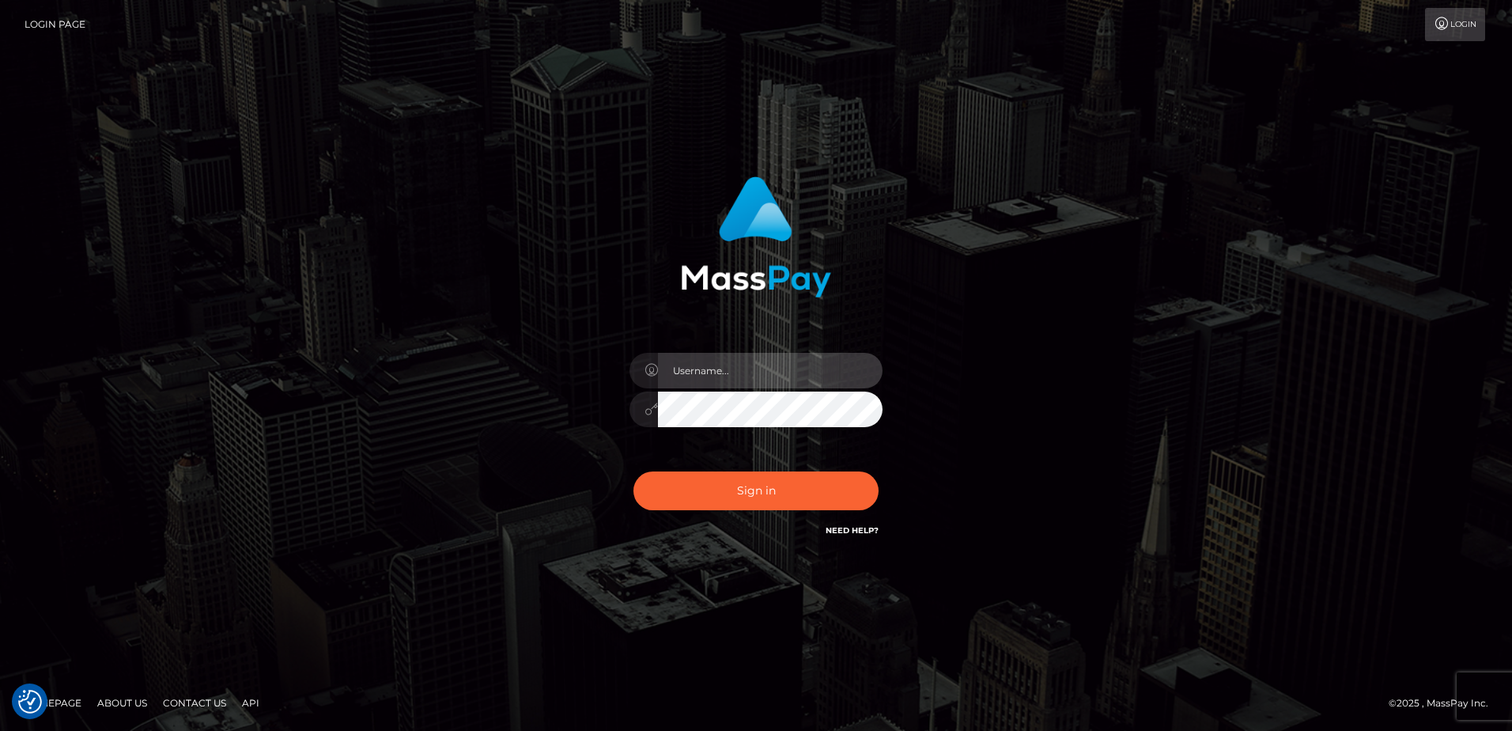
type input "Dan"
click at [858, 529] on link "Need Help?" at bounding box center [852, 530] width 53 height 10
click at [857, 528] on link "Need Help?" at bounding box center [852, 530] width 53 height 10
click at [1001, 510] on div "Dan Sign in" at bounding box center [756, 366] width 902 height 403
type input "[PERSON_NAME]"
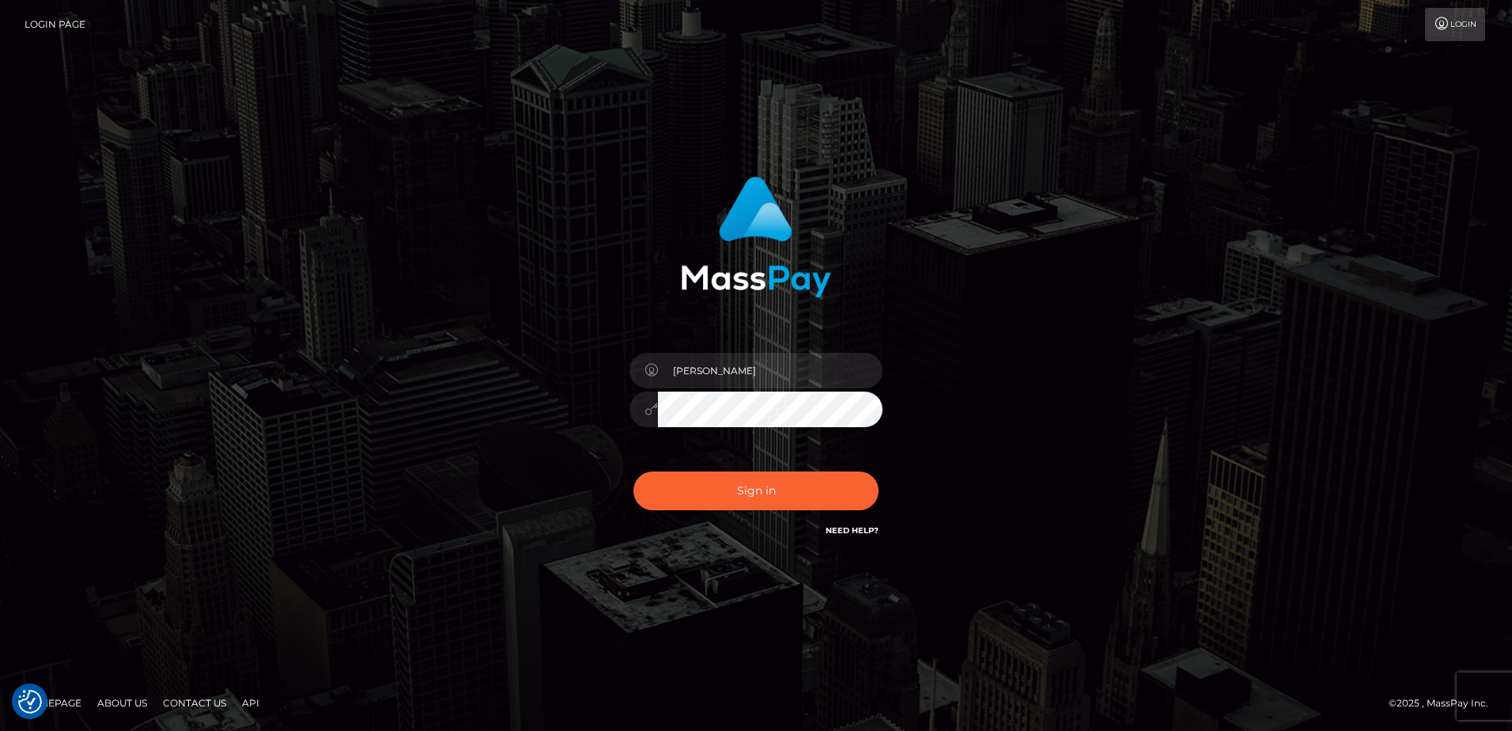
click at [860, 529] on link "Need Help?" at bounding box center [852, 530] width 53 height 10
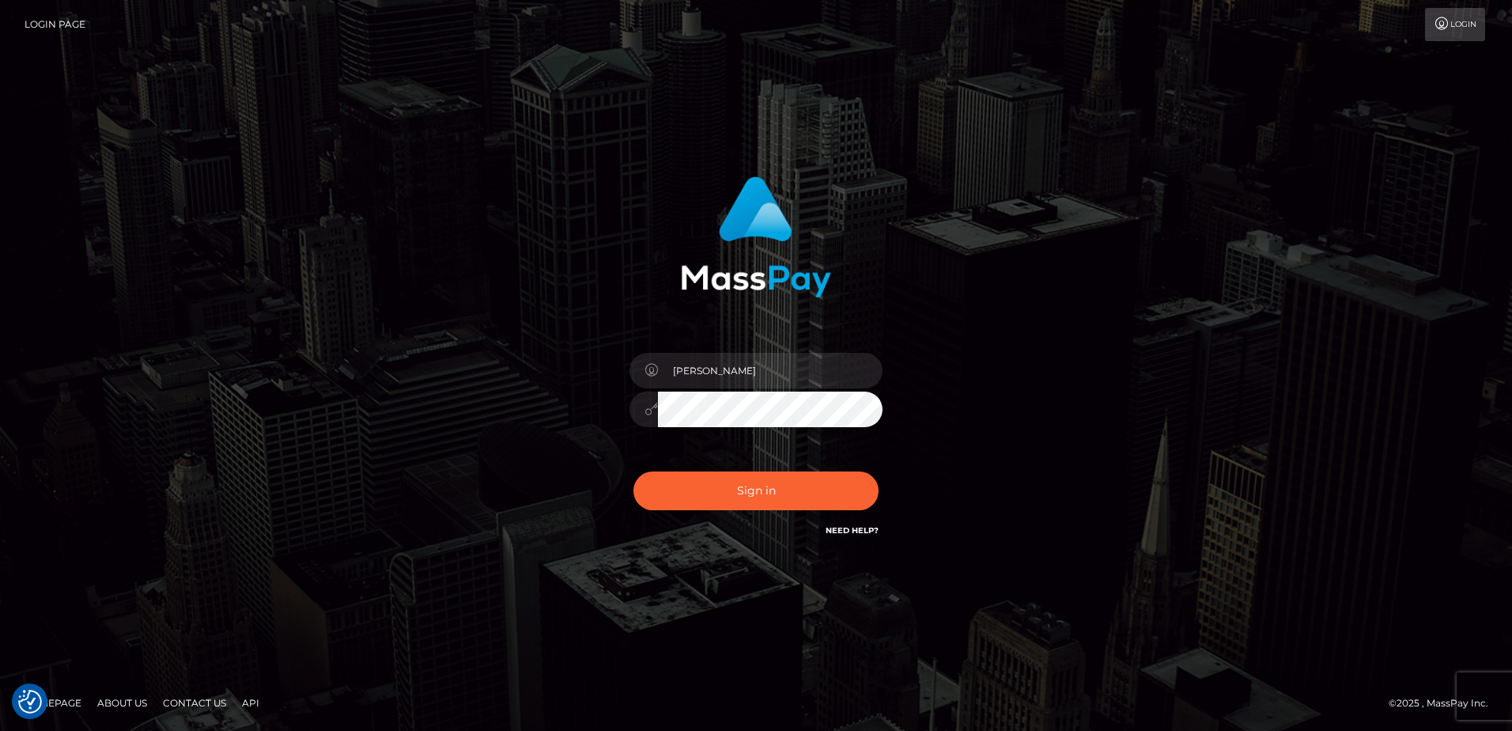
click at [860, 529] on link "Need Help?" at bounding box center [852, 530] width 53 height 10
click at [1447, 21] on icon at bounding box center [1442, 23] width 17 height 13
type input "[PERSON_NAME]"
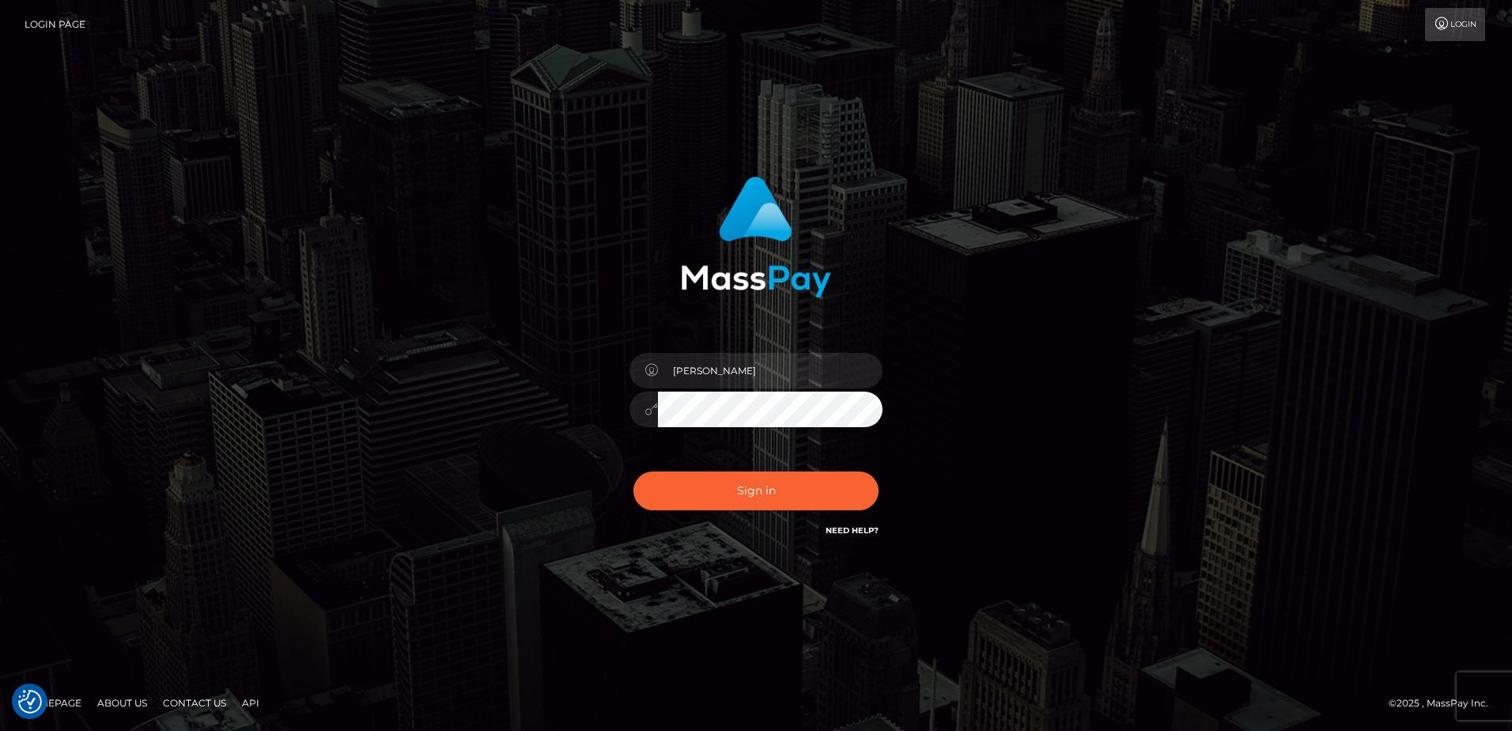
click at [204, 707] on link "Contact Us" at bounding box center [195, 702] width 76 height 25
click at [809, 499] on button "Sign in" at bounding box center [755, 490] width 245 height 39
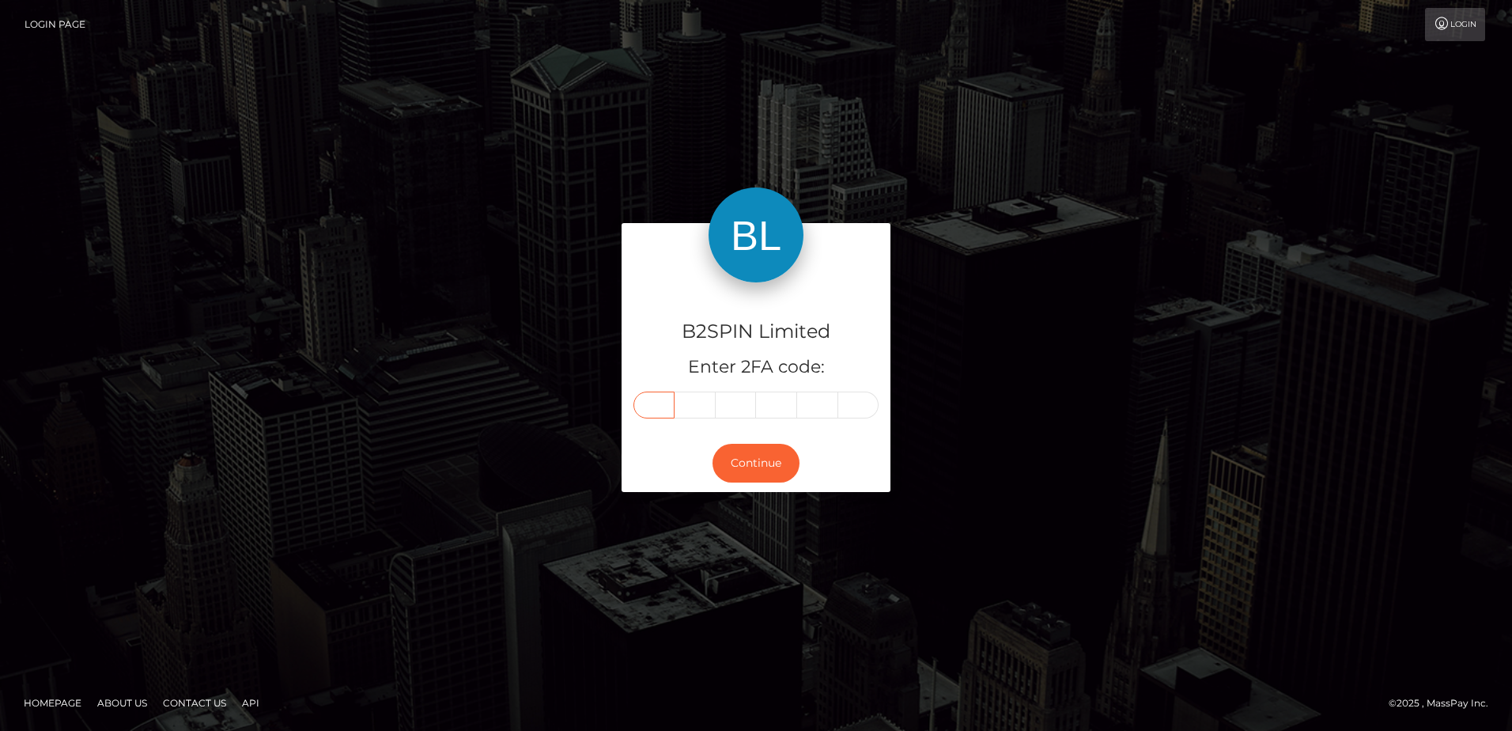
click at [637, 413] on input "text" at bounding box center [653, 404] width 41 height 27
type input "0"
type input "9"
type input "8"
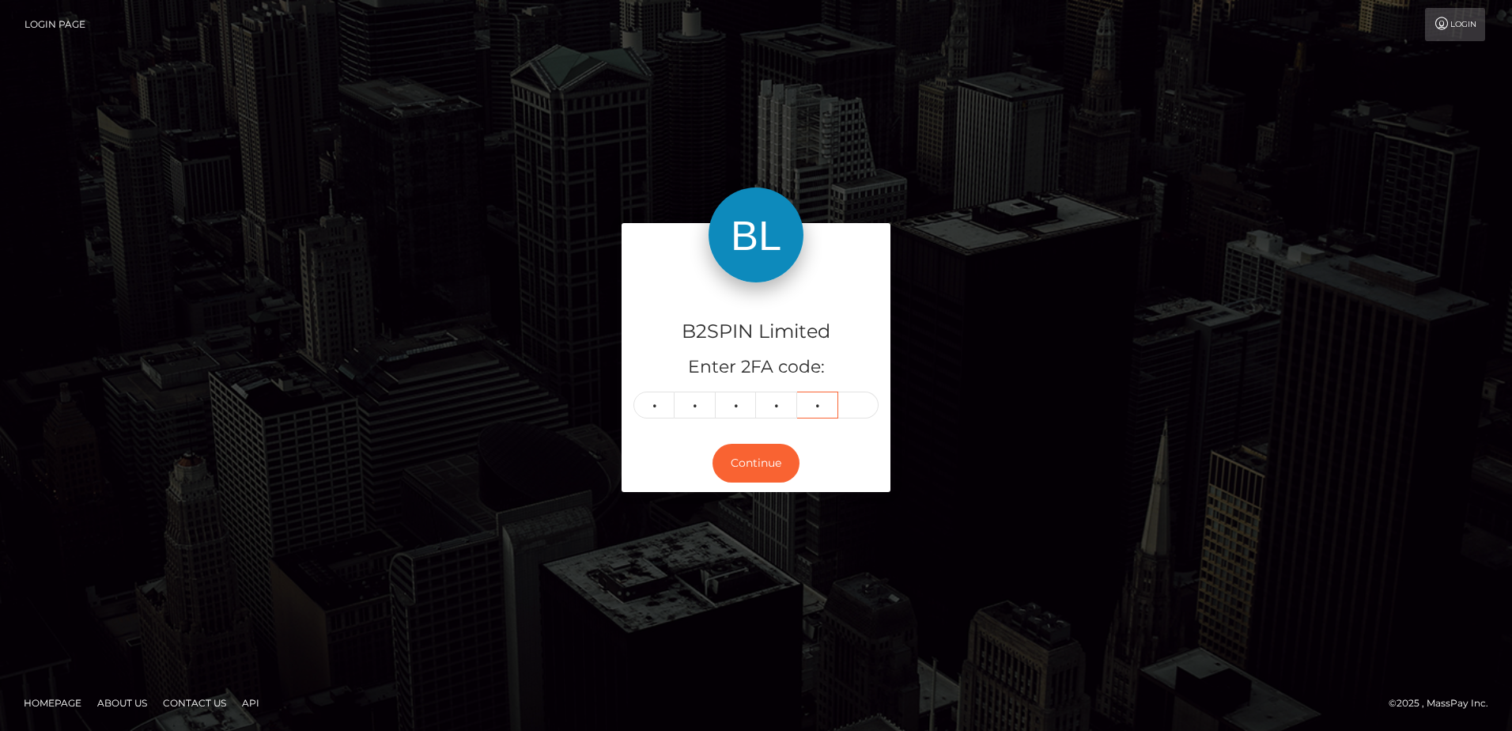
type input "2"
type input "7"
type input "5"
type input "7"
type input "8"
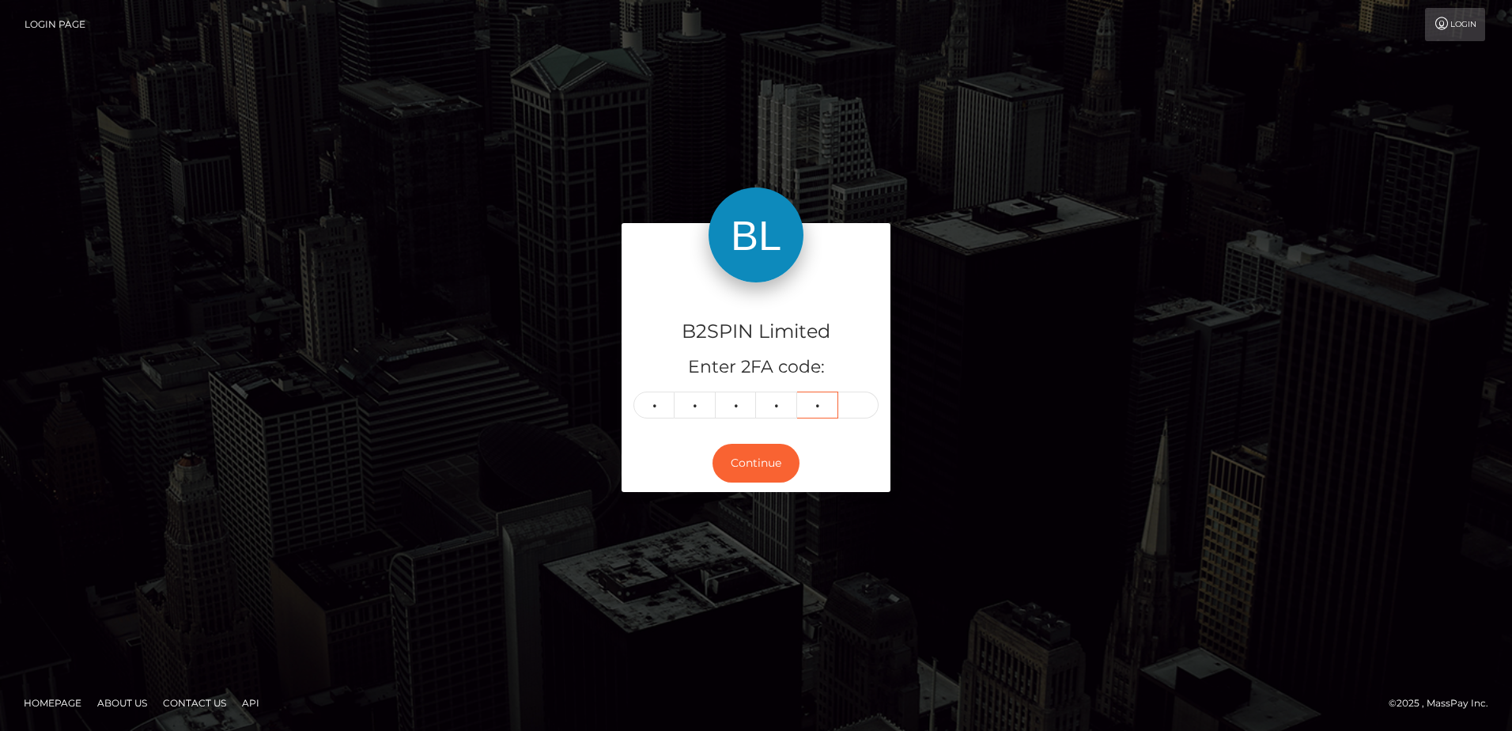
type input "9"
type input "6"
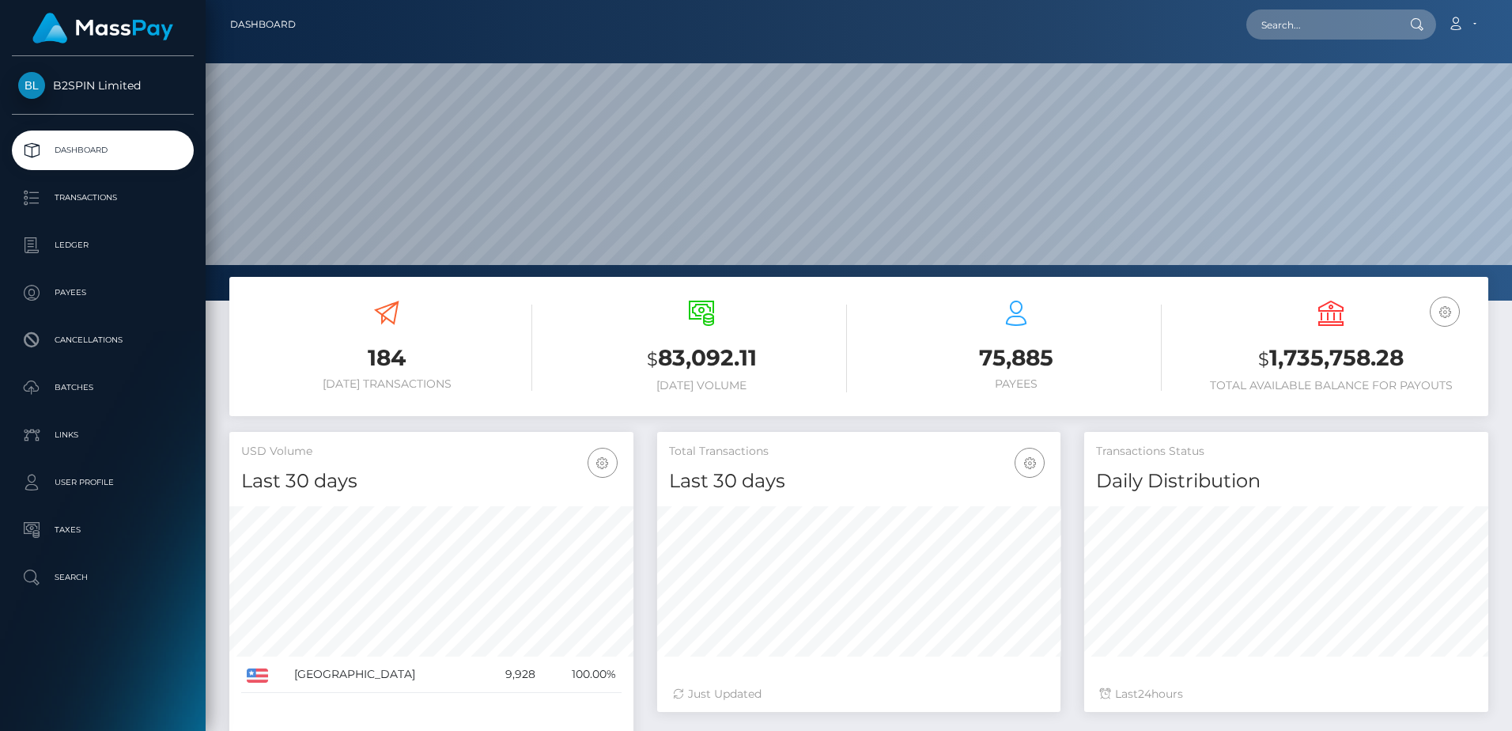
scroll to position [281, 403]
click at [114, 199] on p "Transactions" at bounding box center [102, 198] width 169 height 24
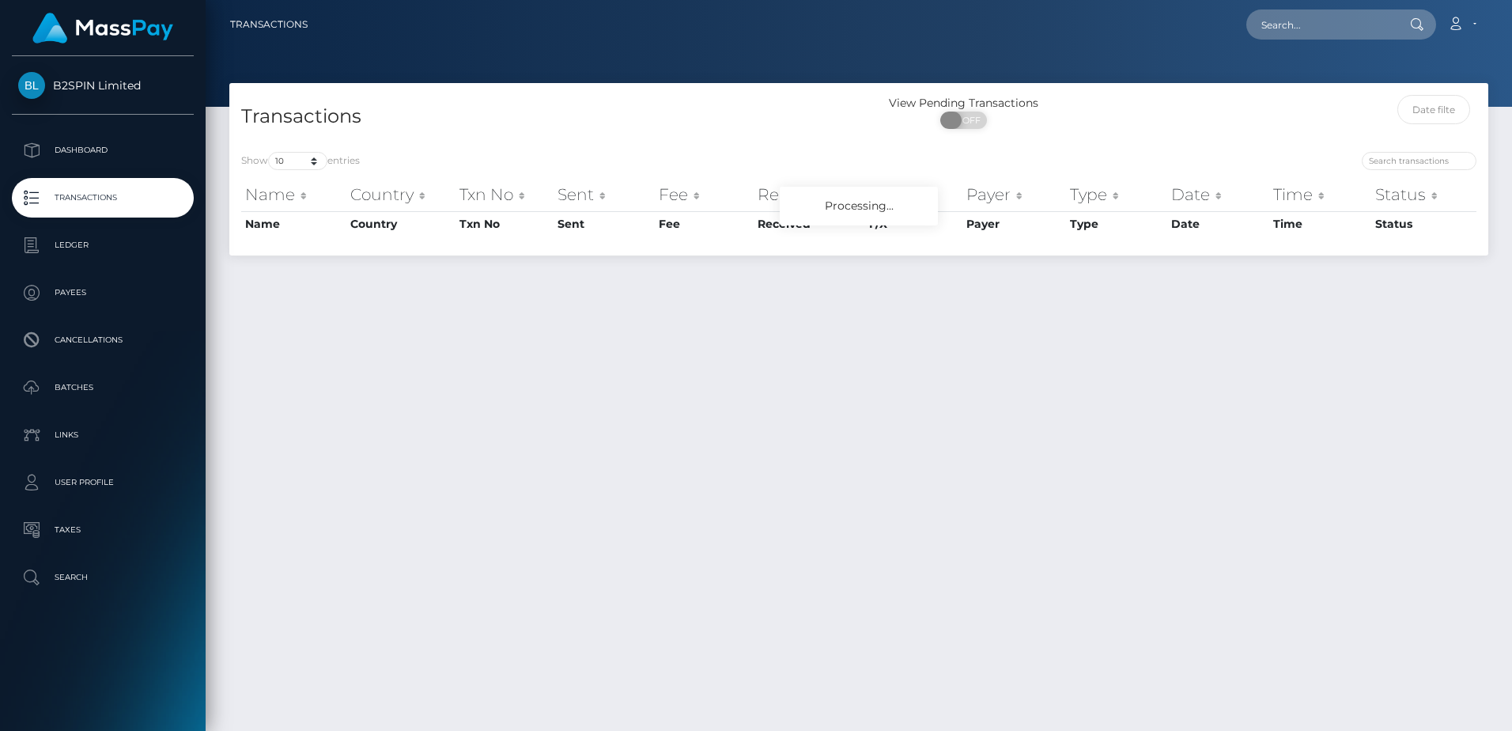
click at [975, 119] on span "OFF" at bounding box center [969, 120] width 40 height 17
checkbox input "true"
click at [698, 137] on div "Transactions" at bounding box center [544, 117] width 630 height 45
click at [303, 166] on select "10 25 50 100 250 500 1,000 3,500" at bounding box center [297, 161] width 59 height 18
select select "3500"
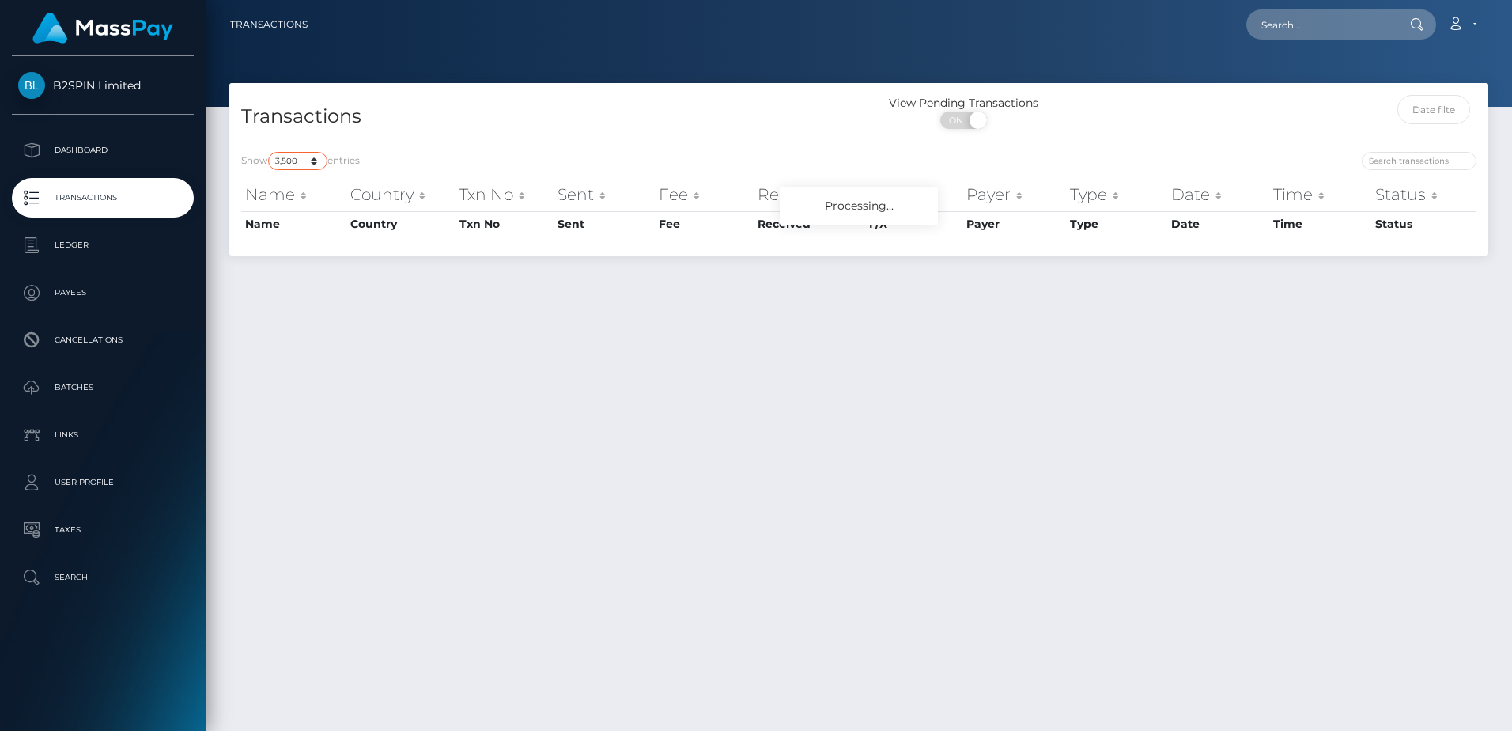
click at [270, 152] on select "10 25 50 100 250 500 1,000 3,500" at bounding box center [297, 161] width 59 height 18
click at [546, 173] on div "Show 10 25 50 100 250 500 1,000 3,500 entries Name Country Txn No Sent Fee Rece…" at bounding box center [858, 200] width 1235 height 96
click at [968, 121] on span at bounding box center [976, 120] width 21 height 17
checkbox input "false"
click at [788, 126] on h4 "Transactions" at bounding box center [544, 117] width 606 height 28
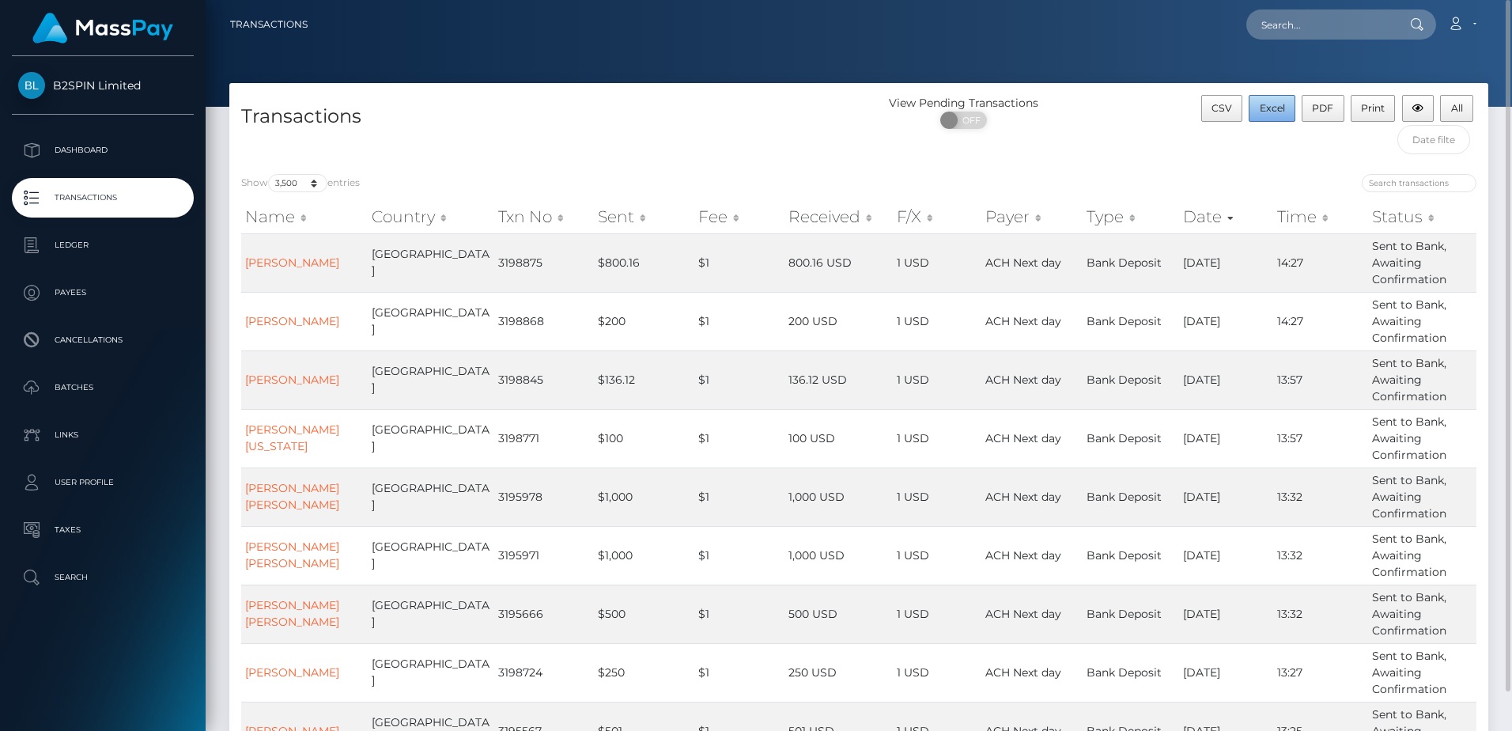
click at [1279, 101] on button "Excel" at bounding box center [1272, 108] width 47 height 27
click at [950, 394] on td "1 USD" at bounding box center [937, 379] width 89 height 59
click at [1140, 423] on td "Bank Deposit" at bounding box center [1131, 438] width 96 height 59
